Goal: Task Accomplishment & Management: Use online tool/utility

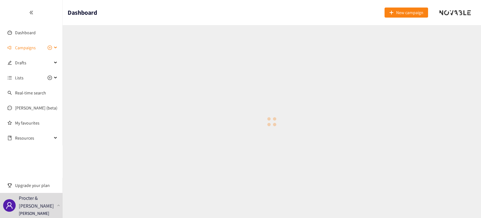
click at [31, 46] on span "Campaigns" at bounding box center [25, 47] width 21 height 13
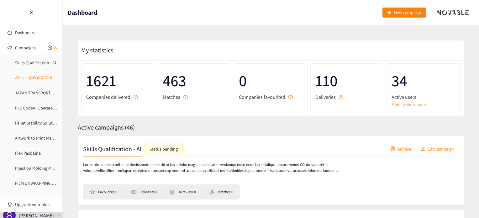
click at [30, 79] on link "ATLUL -[GEOGRAPHIC_DATA]" at bounding box center [41, 78] width 53 height 6
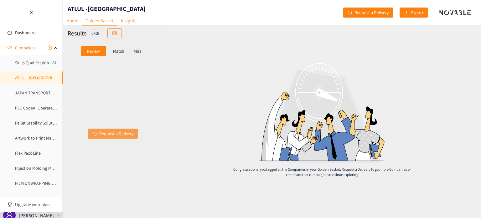
click at [117, 134] on span "Request a Delivery" at bounding box center [116, 133] width 34 height 7
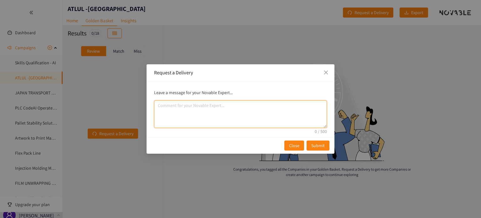
click at [198, 112] on textarea "comment" at bounding box center [240, 114] width 173 height 28
paste textarea "VisionNav, Multiway, and Hangcha were the 3 identified by our team in [GEOGRAPH…"
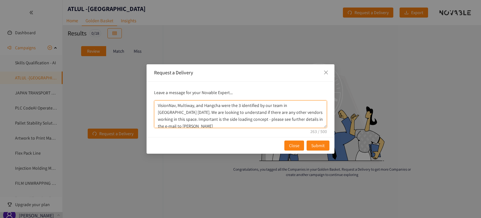
click at [307, 119] on textarea "VisionNav, Multiway, and Hangcha were the 3 identified by our team in [GEOGRAPH…" at bounding box center [240, 114] width 173 height 28
type textarea "VisionNav, Multiway, and Hangcha were the 3 identified by our team in [GEOGRAPH…"
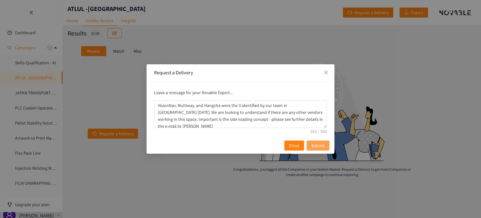
click at [321, 144] on span "Submit" at bounding box center [318, 145] width 13 height 7
